Goal: Task Accomplishment & Management: Complete application form

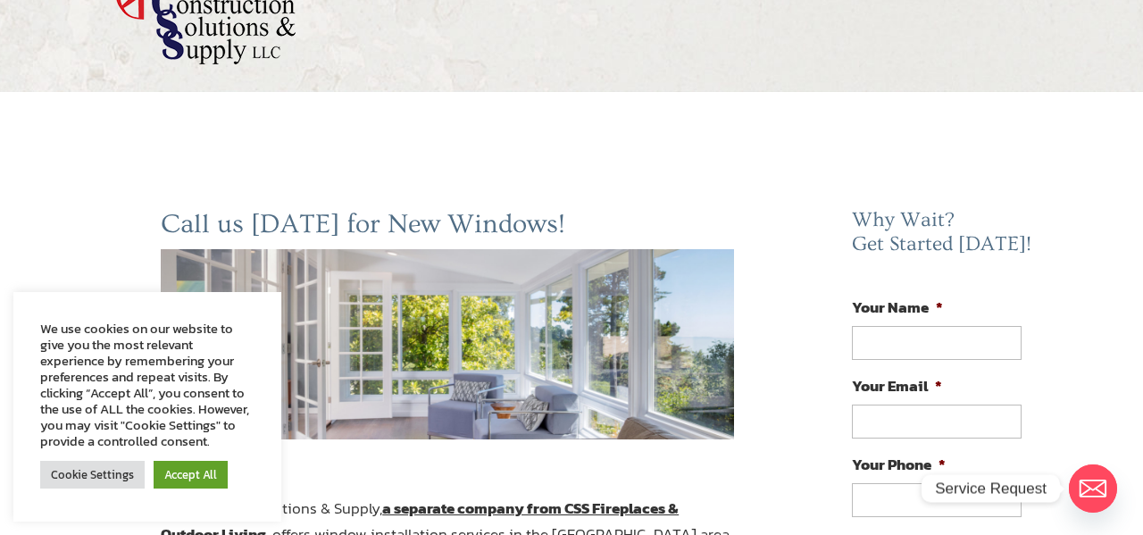
scroll to position [113, 0]
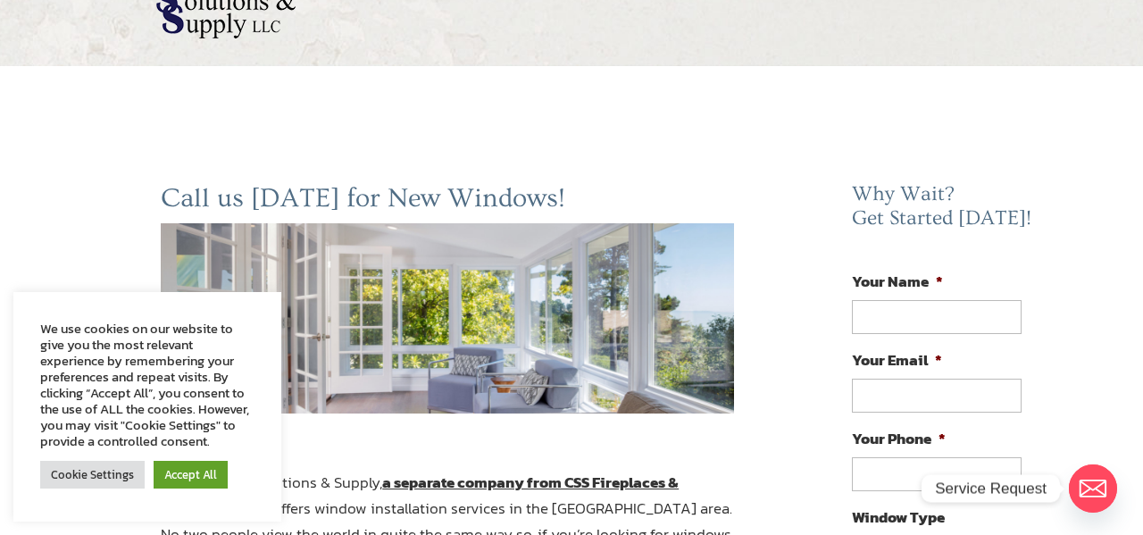
click at [183, 480] on link "Accept All" at bounding box center [191, 475] width 74 height 28
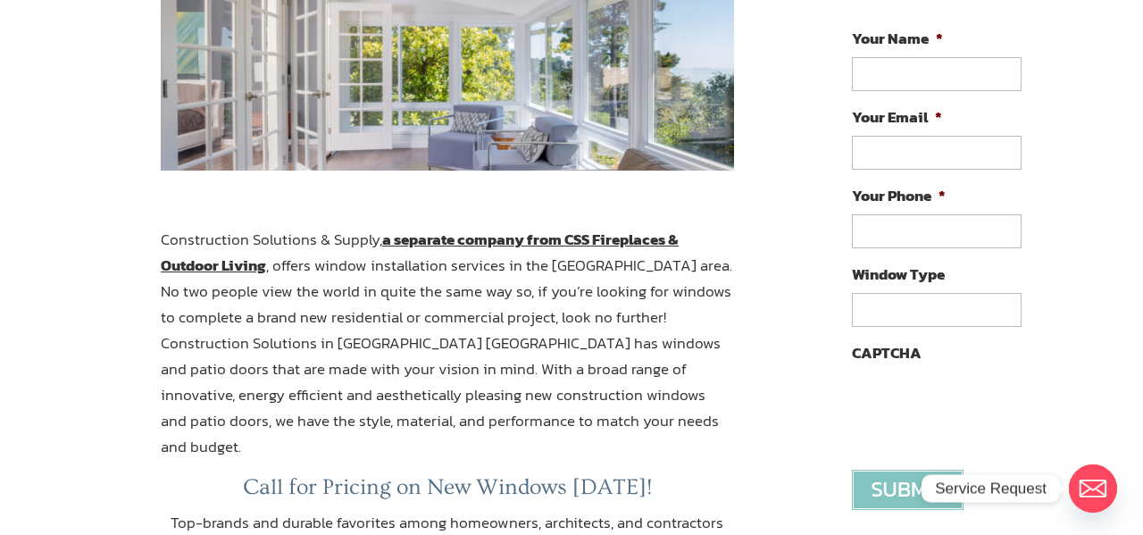
scroll to position [364, 0]
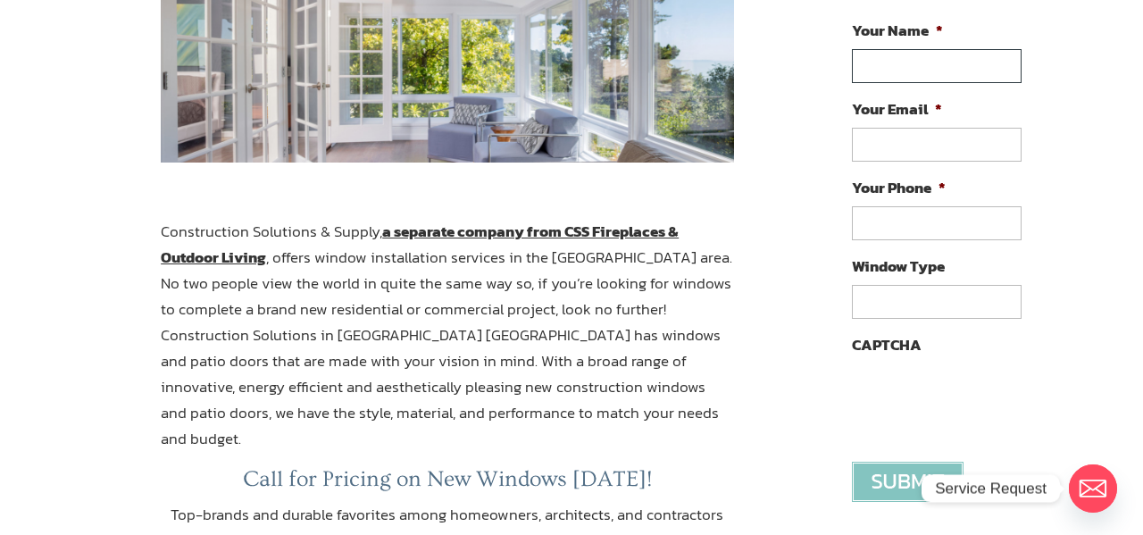
click at [915, 67] on input "Your Name *" at bounding box center [937, 66] width 170 height 34
type input "[PERSON_NAME]"
type input "[EMAIL_ADDRESS][DOMAIN_NAME]"
type input "[PHONE_NUMBER]"
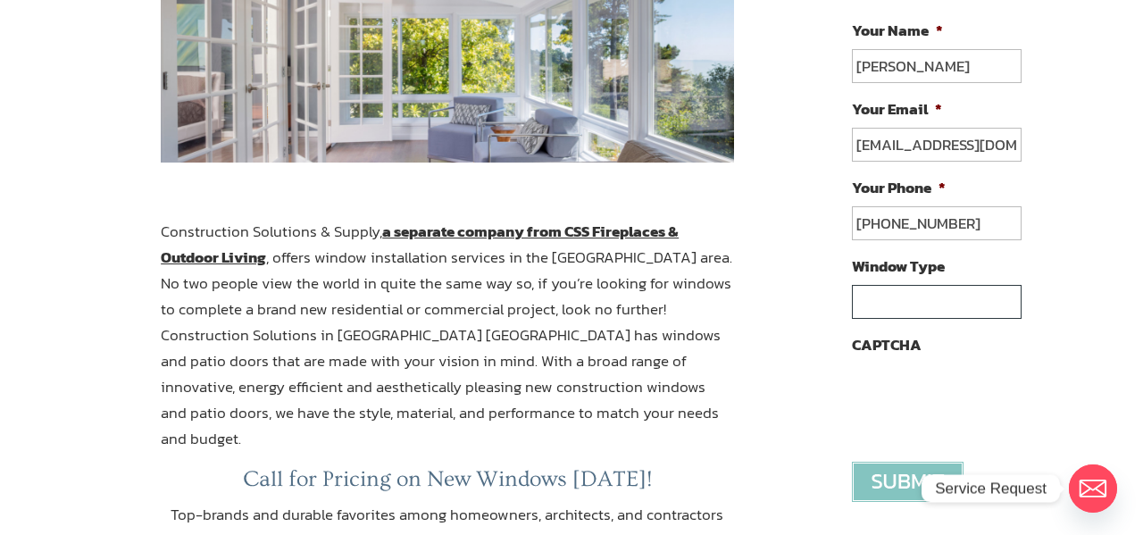
click at [929, 294] on input "Window Type" at bounding box center [937, 302] width 170 height 34
click at [919, 297] on input "Window Type" at bounding box center [937, 302] width 170 height 34
type input "D"
click at [1002, 294] on input "Two bedroom window, tw" at bounding box center [937, 302] width 170 height 34
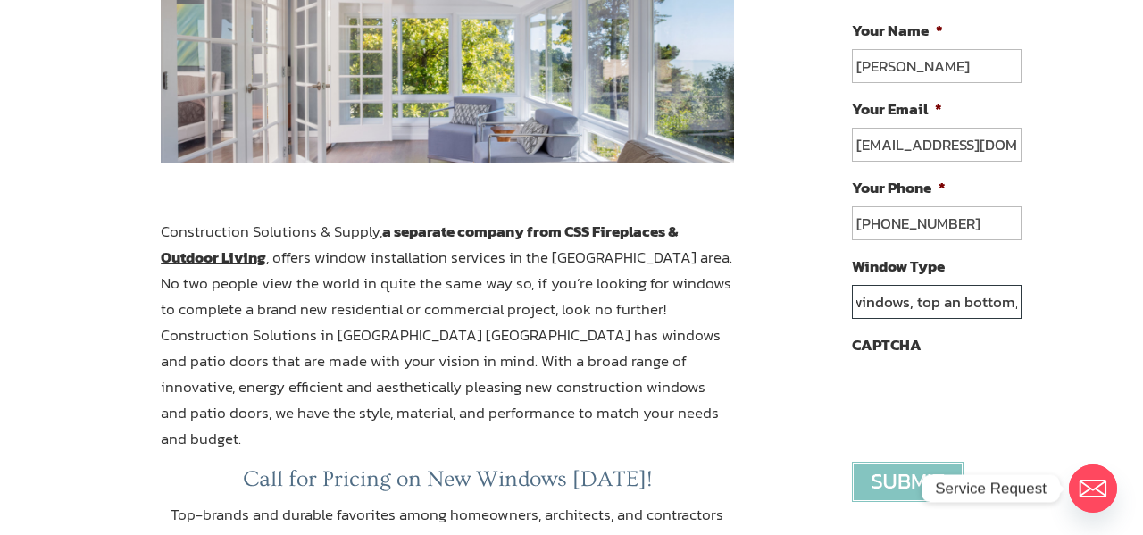
type input "Two bedroom windows, top an bottom,"
click at [886, 473] on input "image" at bounding box center [908, 482] width 112 height 40
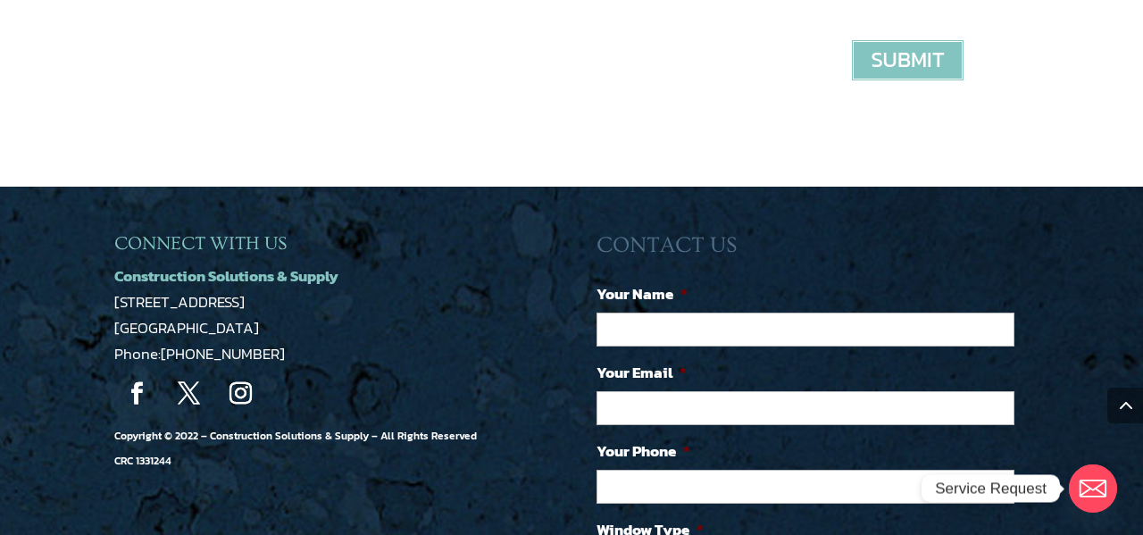
scroll to position [783, 0]
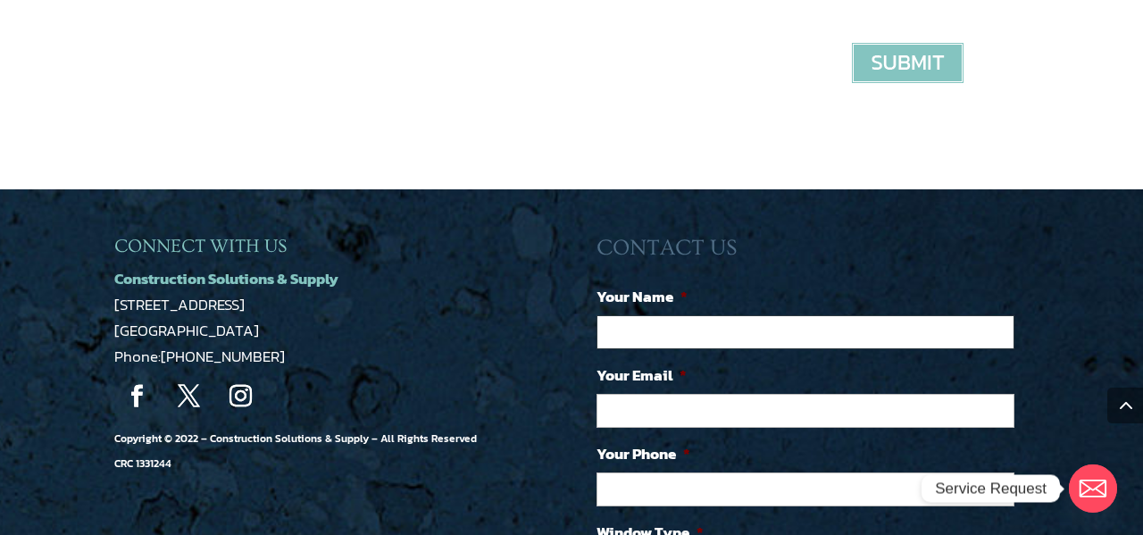
click at [777, 322] on input "Your Name *" at bounding box center [805, 332] width 418 height 34
type input "[PERSON_NAME]"
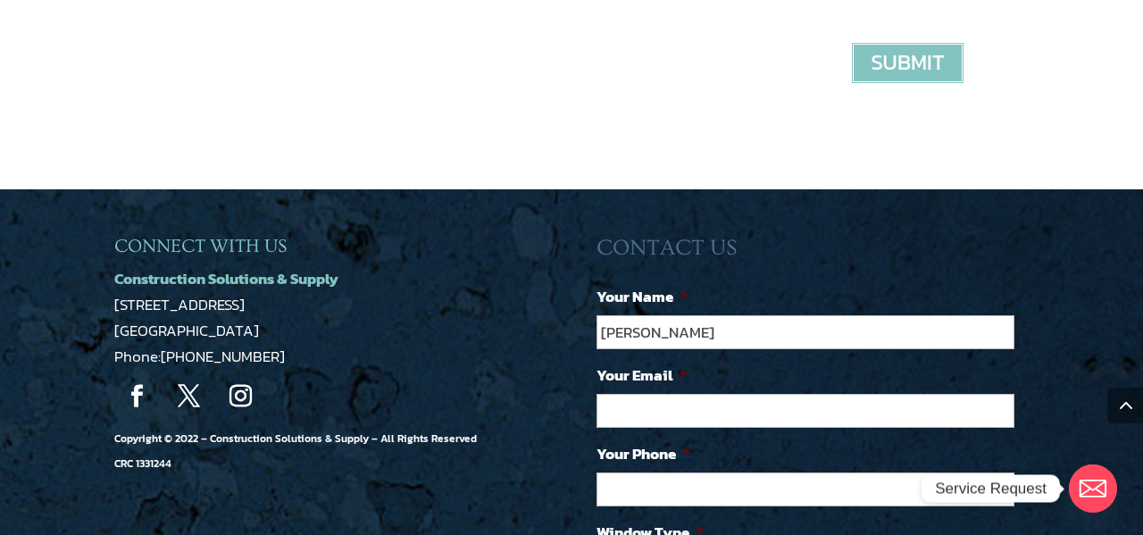
type input "[EMAIL_ADDRESS][DOMAIN_NAME]"
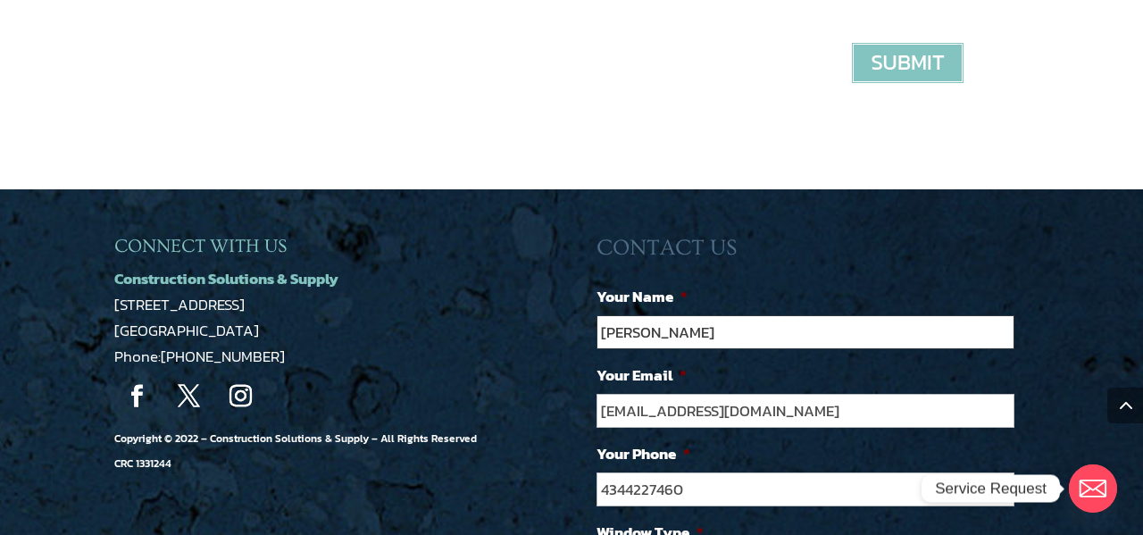
type input "[PHONE_NUMBER]"
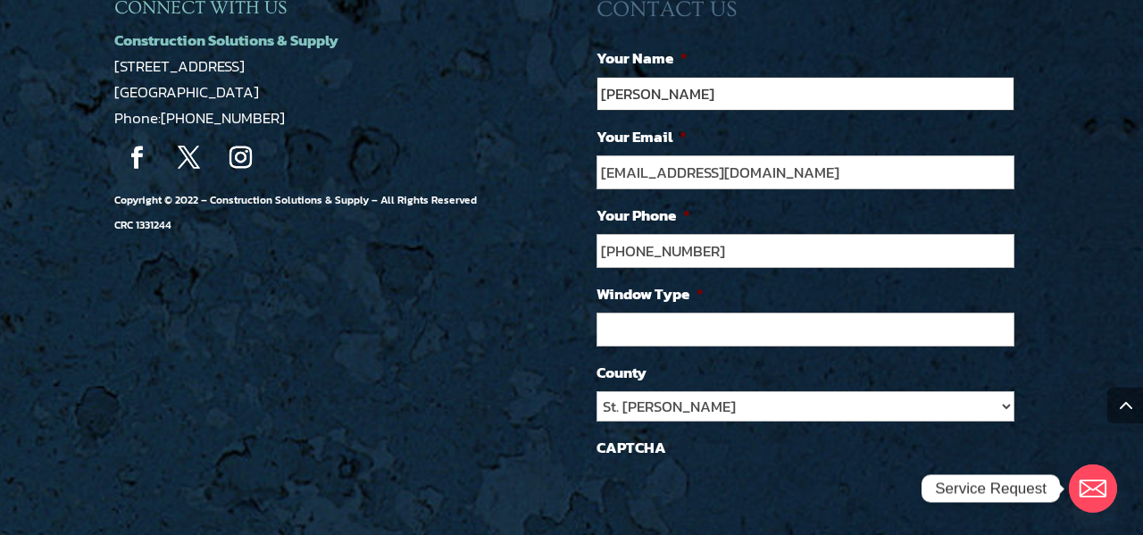
scroll to position [1043, 0]
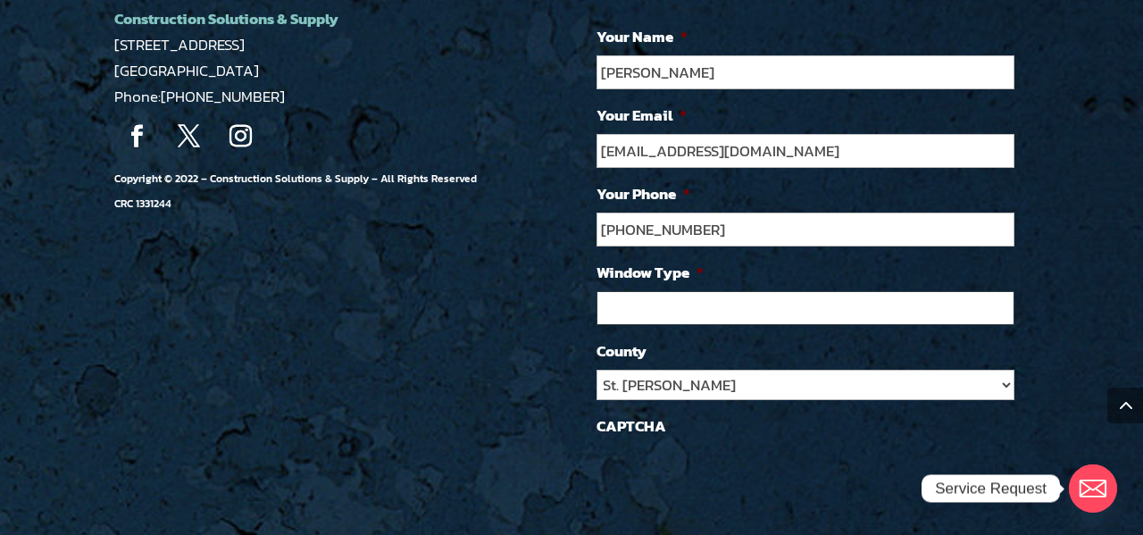
click at [646, 303] on input "Window Type *" at bounding box center [805, 308] width 418 height 34
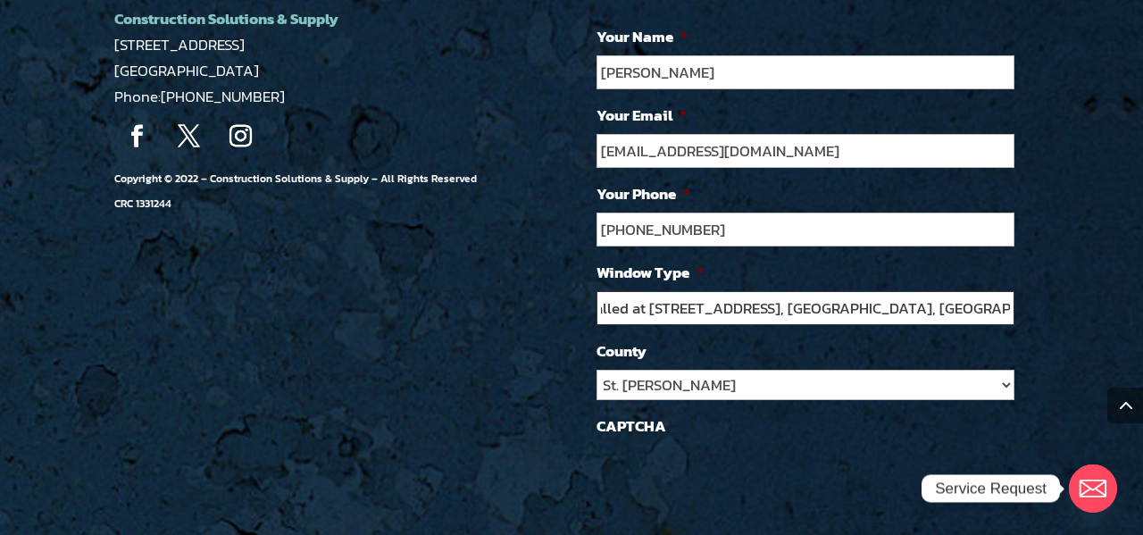
scroll to position [0, 405]
type input "Two bedroom windows, side by side, top and bottom, installed at 234 Tamar Ct, S…"
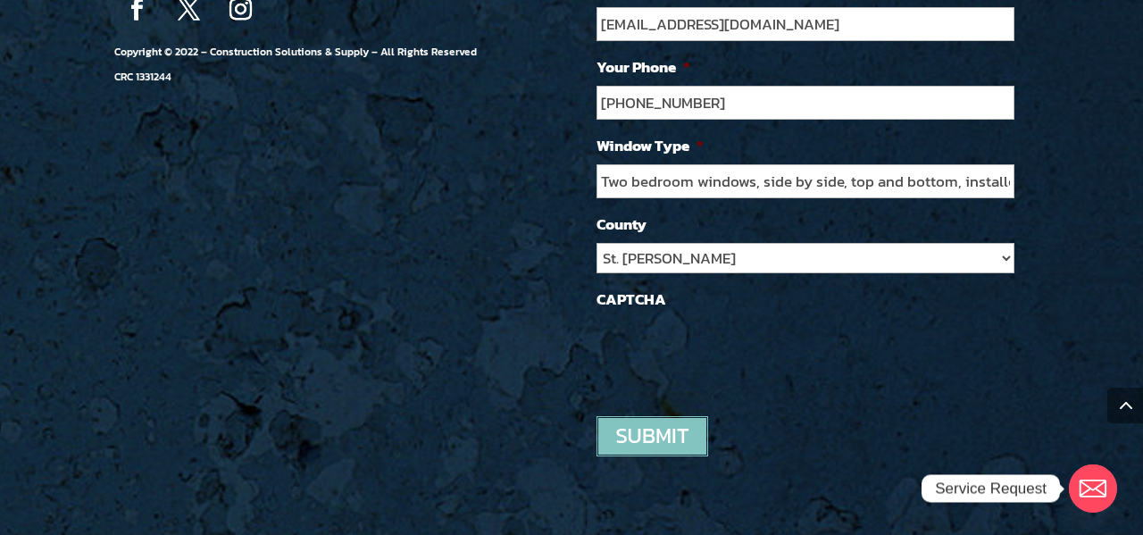
scroll to position [1188, 0]
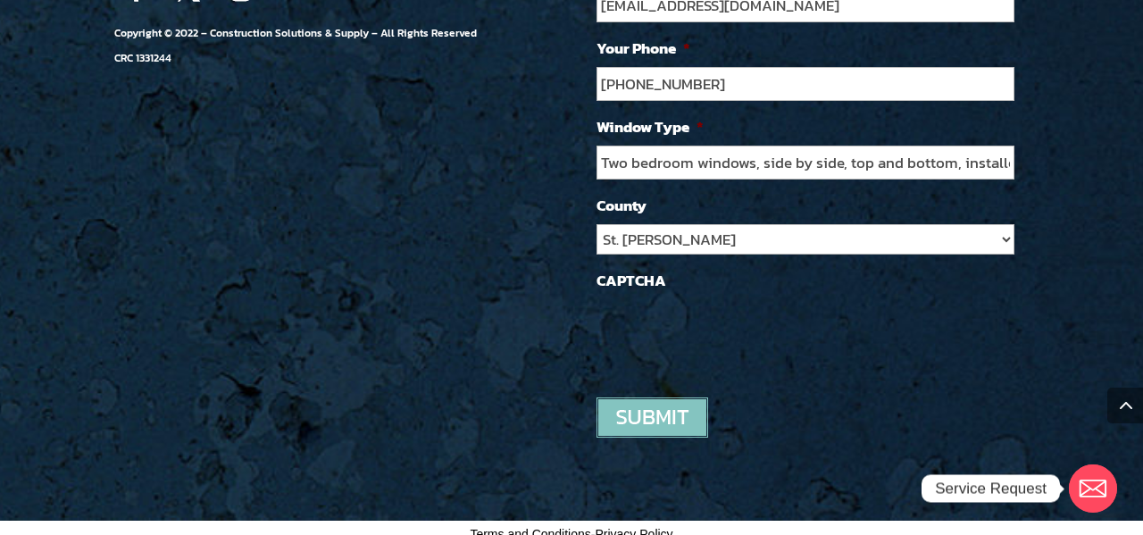
click at [664, 408] on input "image" at bounding box center [652, 417] width 112 height 40
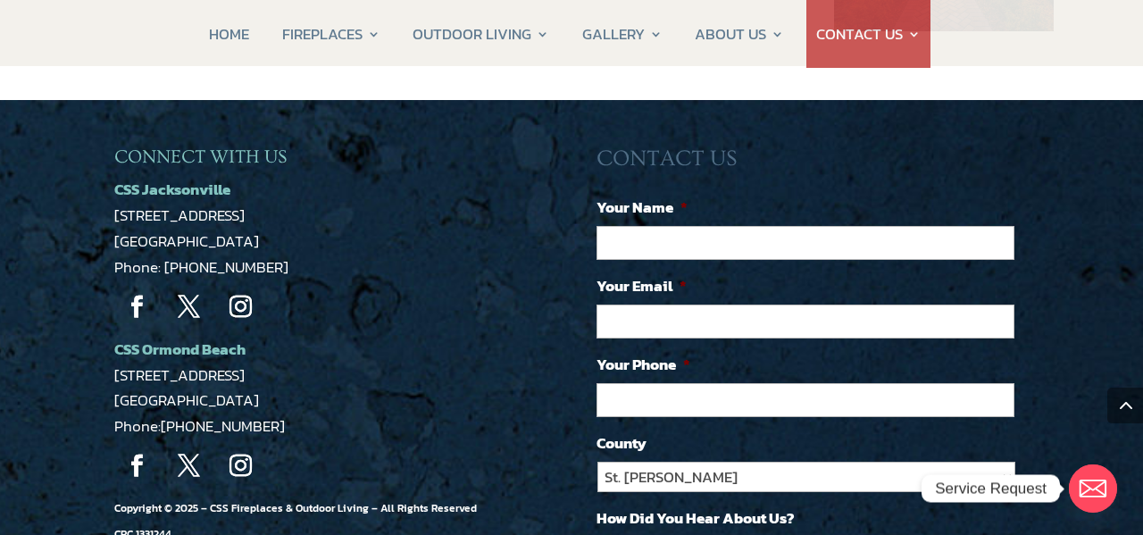
scroll to position [1519, 0]
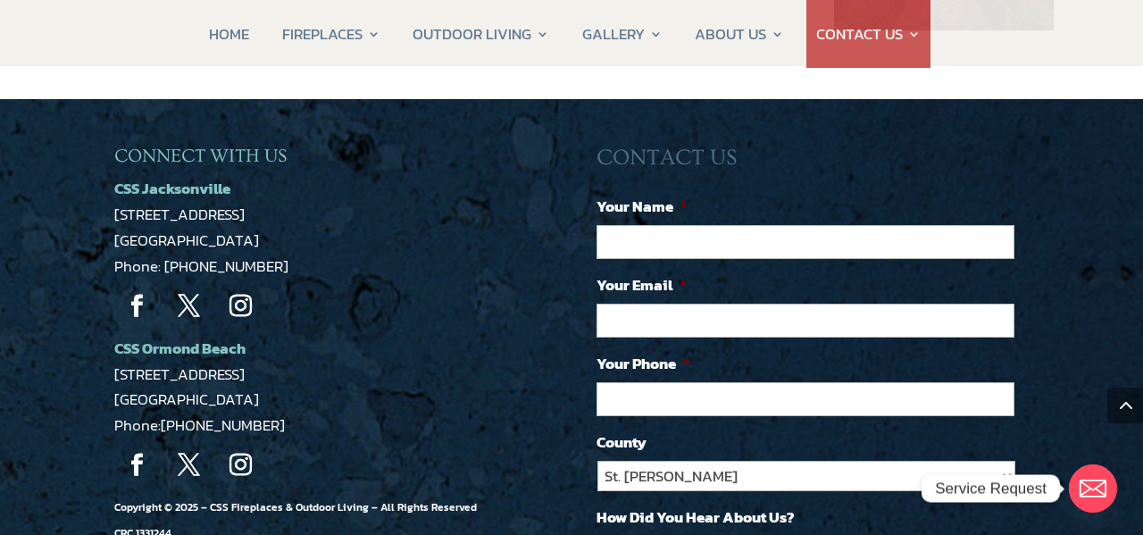
click at [1002, 505] on li "How Did You Hear About Us? Google Search Google Ad Referral Trucks Social Media…" at bounding box center [812, 535] width 432 height 61
click at [999, 490] on ul "Your Name * Your Email * Your Phone * County [GEOGRAPHIC_DATA][PERSON_NAME] Vol…" at bounding box center [812, 438] width 432 height 486
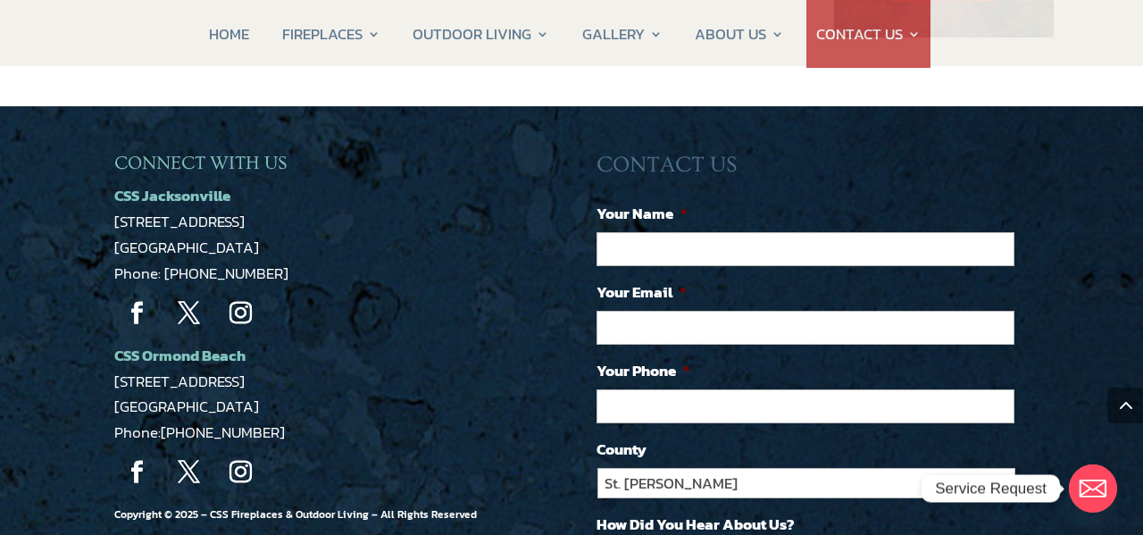
click at [994, 489] on ul "Your Name * Your Email * Your Phone * County [GEOGRAPHIC_DATA][PERSON_NAME] Vol…" at bounding box center [812, 445] width 432 height 486
click at [1092, 488] on circle "Email" at bounding box center [1093, 488] width 48 height 48
